Goal: Obtain resource: Download file/media

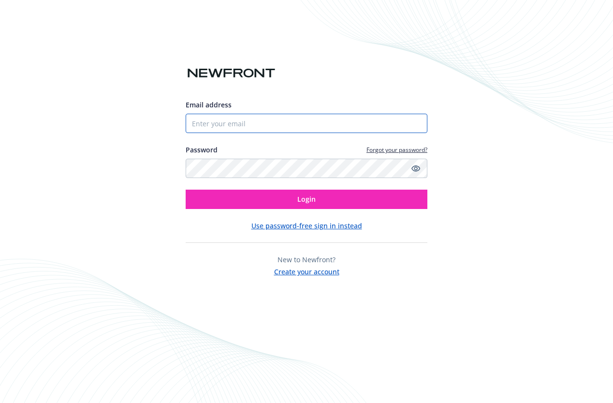
click at [408, 127] on input "Email address" at bounding box center [307, 123] width 242 height 19
click at [0, 402] on com-1password-button at bounding box center [0, 403] width 0 height 0
type input "[EMAIL_ADDRESS][DOMAIN_NAME]"
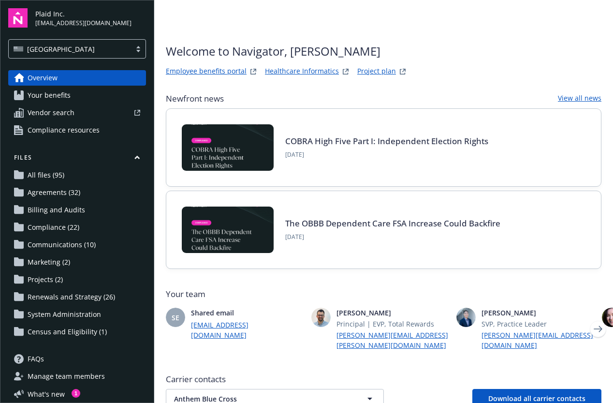
click at [376, 69] on link "Project plan" at bounding box center [376, 72] width 39 height 12
